Goal: Check status: Check status

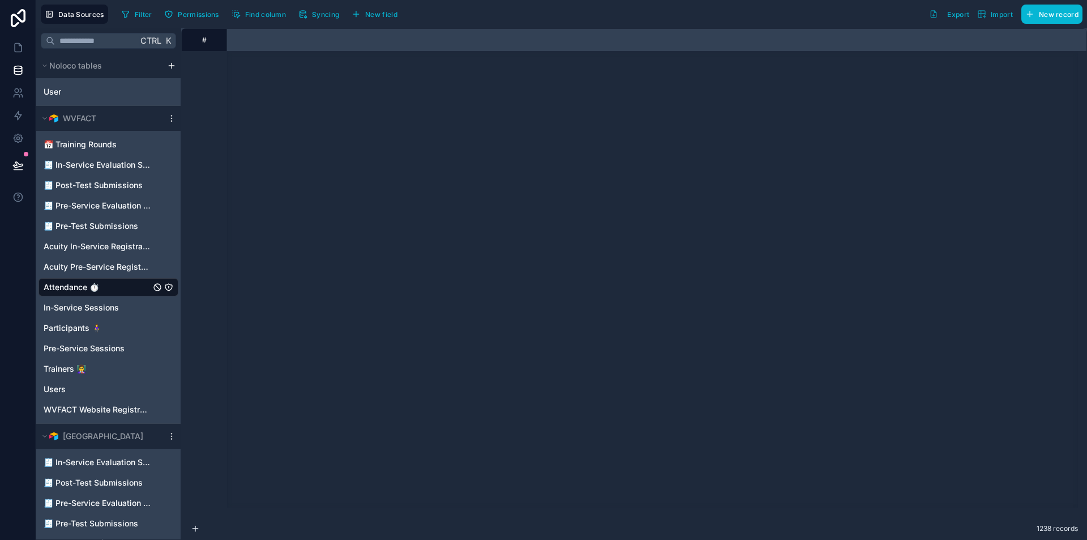
scroll to position [1925, 2413]
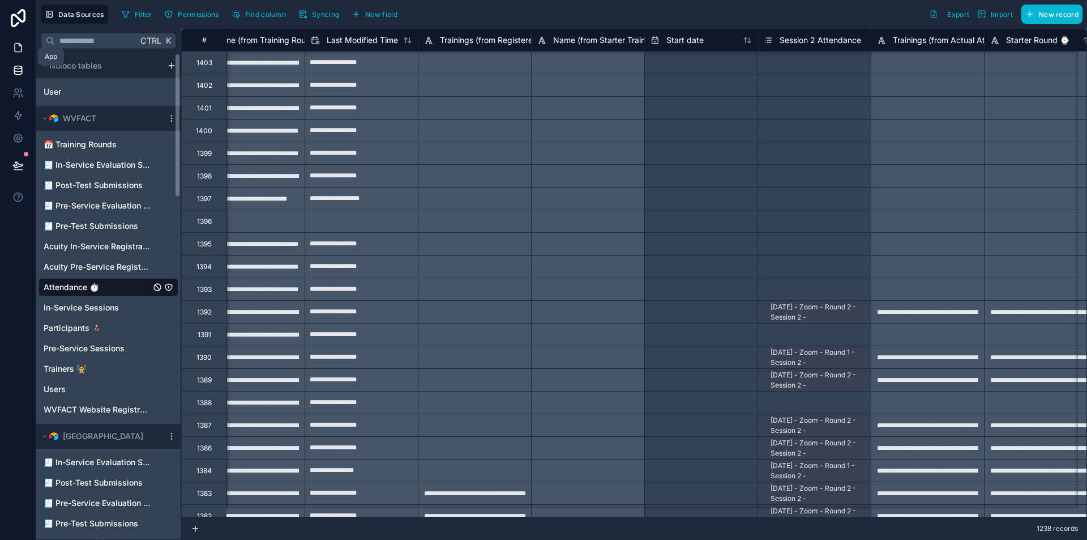
click at [13, 49] on icon at bounding box center [17, 47] width 11 height 11
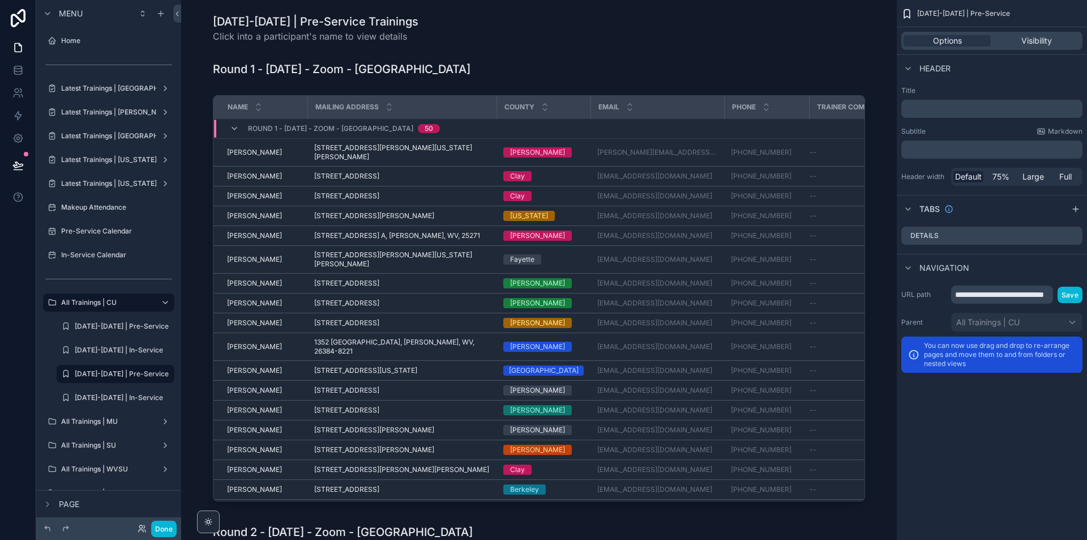
scroll to position [99, 0]
